Goal: Information Seeking & Learning: Learn about a topic

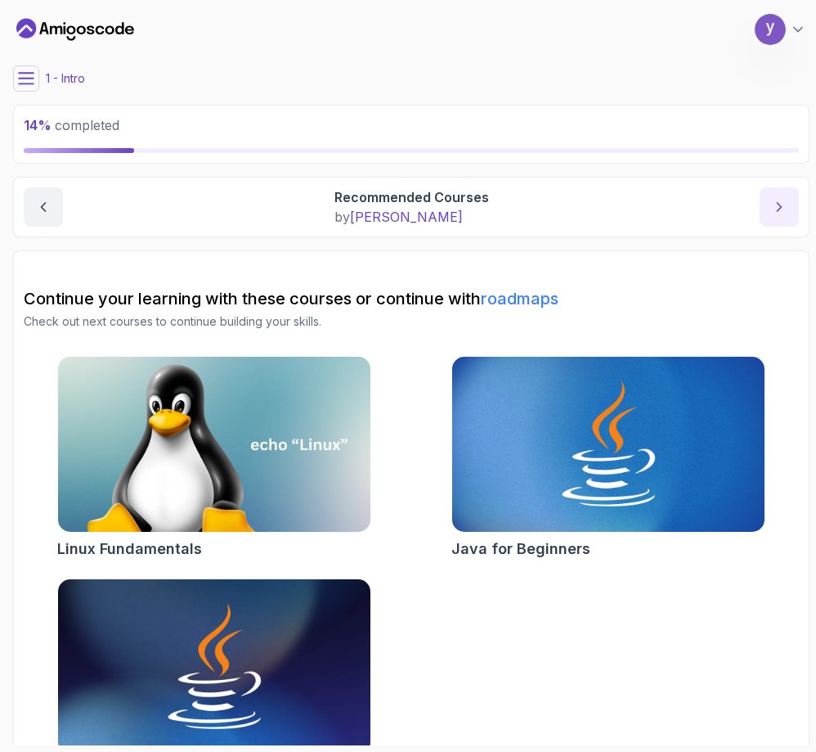
click at [776, 218] on button "next content" at bounding box center [779, 206] width 39 height 39
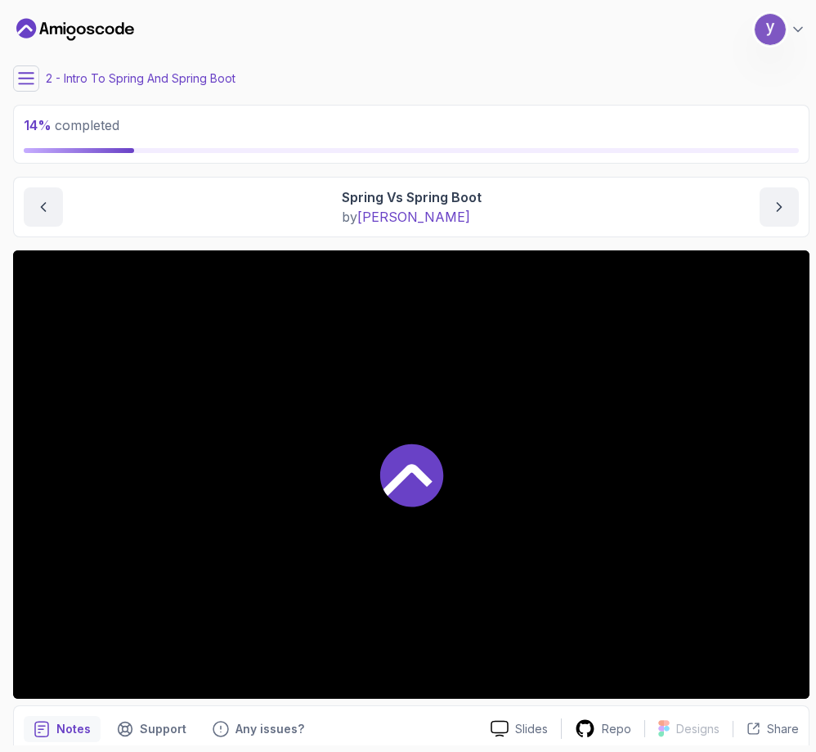
click at [29, 75] on icon at bounding box center [26, 78] width 16 height 16
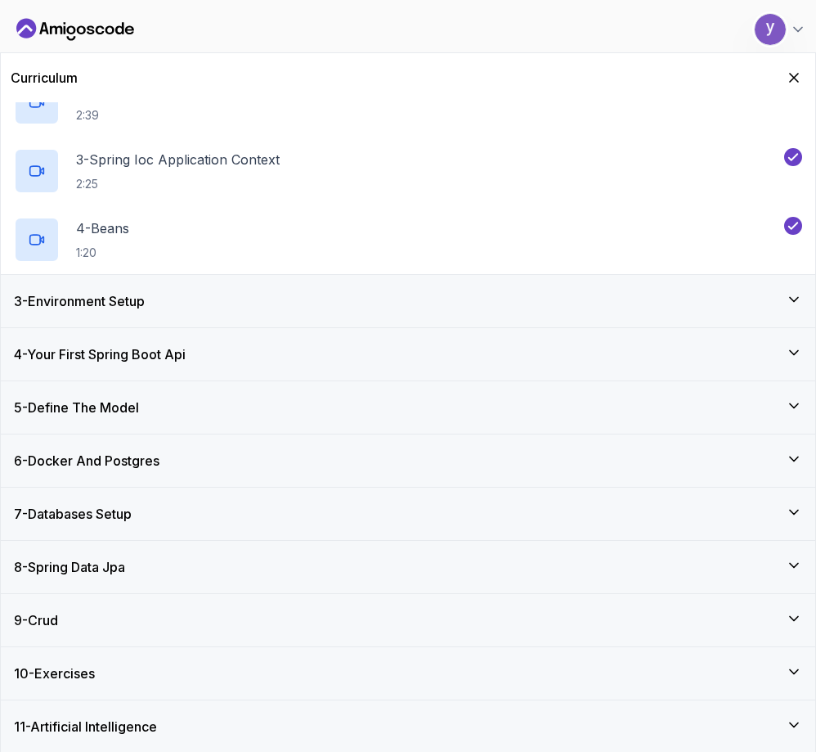
scroll to position [211, 0]
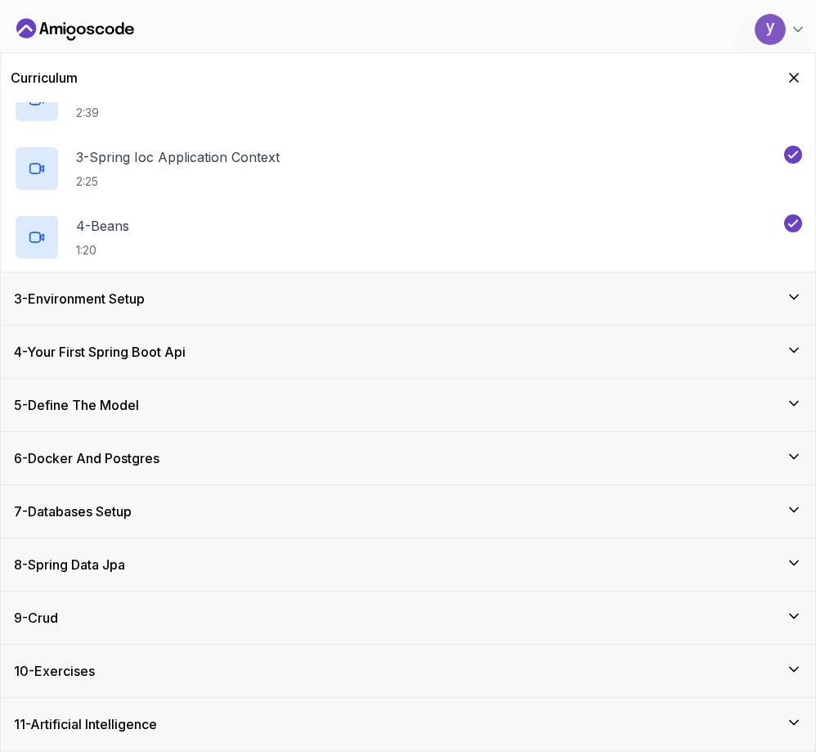
click at [222, 458] on div "6 - Docker And Postgres" at bounding box center [408, 458] width 789 height 20
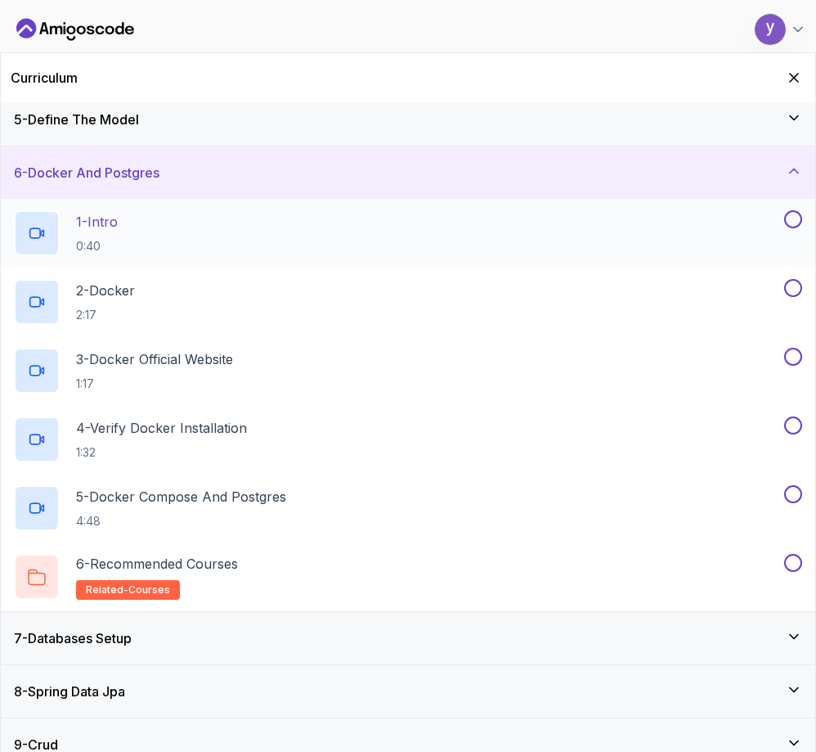
scroll to position [245, 0]
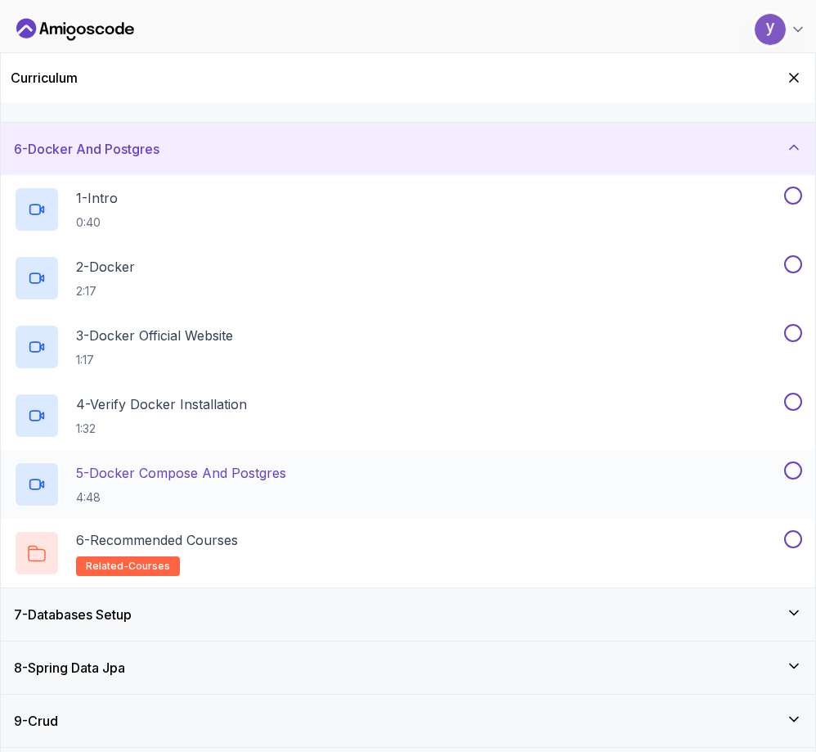
click at [206, 479] on p "5 - Docker Compose And Postgres" at bounding box center [181, 473] width 210 height 20
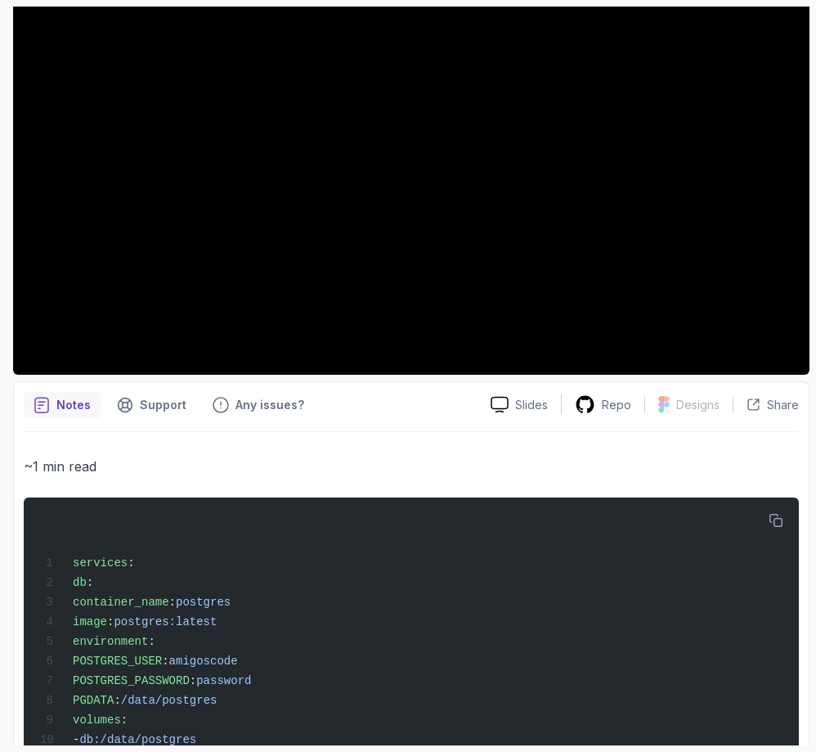
scroll to position [409, 0]
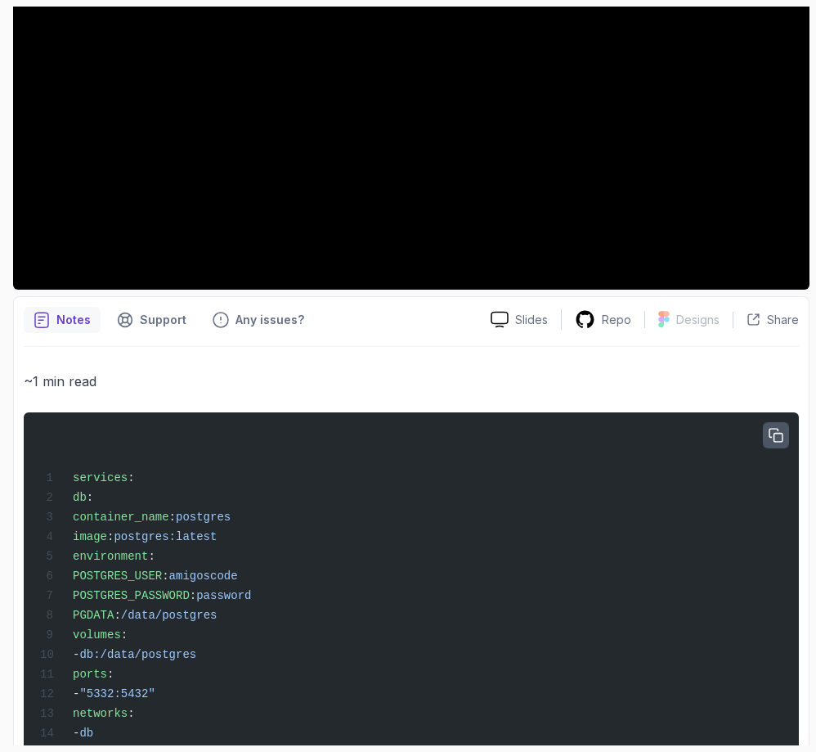
click at [774, 430] on icon "button" at bounding box center [776, 435] width 15 height 15
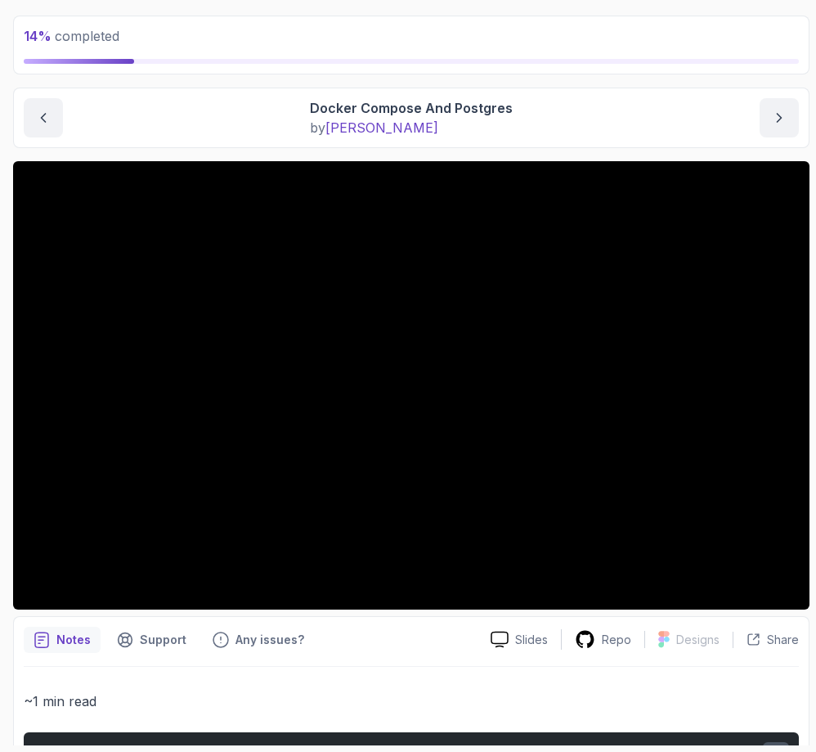
scroll to position [82, 0]
